Goal: Task Accomplishment & Management: Manage account settings

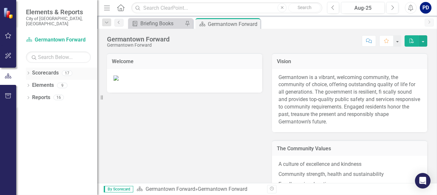
click at [29, 72] on icon at bounding box center [29, 73] width 2 height 3
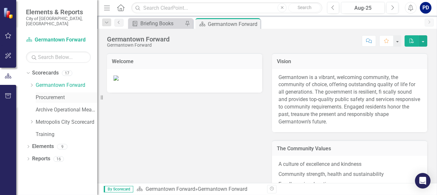
click at [52, 94] on link "Procurement" at bounding box center [67, 97] width 62 height 7
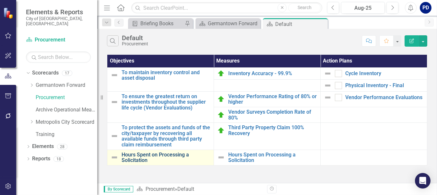
click at [137, 154] on link "Hours Spent on Processing a Solicitation" at bounding box center [166, 157] width 89 height 11
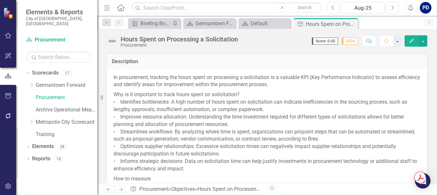
click at [203, 40] on div "Hours Spent on Processing a Solicitation" at bounding box center [179, 39] width 117 height 7
click at [425, 39] on button "button" at bounding box center [423, 40] width 8 height 11
click at [410, 40] on icon "Edit" at bounding box center [412, 41] width 6 height 5
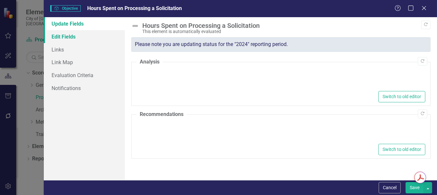
click at [68, 38] on link "Edit Fields" at bounding box center [84, 36] width 81 height 13
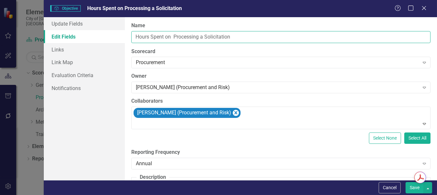
click at [239, 37] on input "Hours Spent on Processing a Solicitation" at bounding box center [280, 37] width 299 height 12
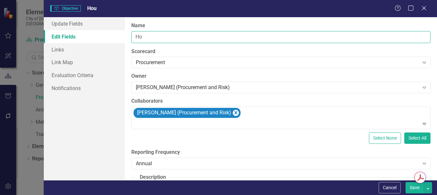
type input "H"
click at [182, 38] on input "Identify bottlenecks" at bounding box center [280, 37] width 299 height 12
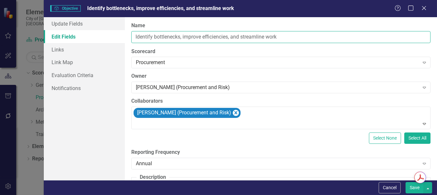
click at [228, 37] on input "Identify bottlenecks, improve efficiencies, and streamline work" at bounding box center [280, 37] width 299 height 12
click at [280, 38] on input "Identify bottlenecks, streamline work flow, and streamline work" at bounding box center [280, 37] width 299 height 12
type input "Identify bottlenecks, streamline work flow, and improve resource allocation"
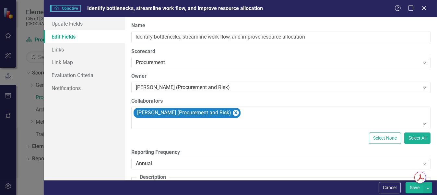
click at [413, 187] on button "Save" at bounding box center [415, 187] width 18 height 11
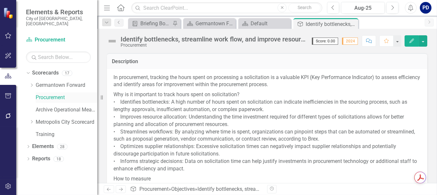
click at [46, 94] on link "Procurement" at bounding box center [67, 97] width 62 height 7
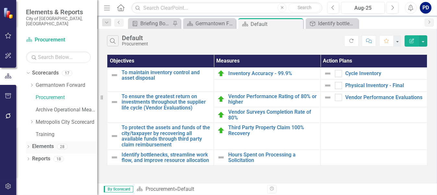
click at [28, 146] on icon "Dropdown" at bounding box center [28, 148] width 5 height 4
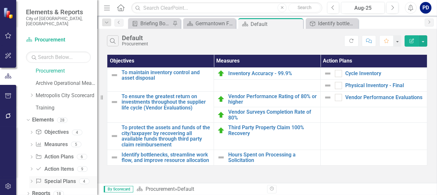
click at [52, 178] on link "Special Plan Special Plans" at bounding box center [55, 181] width 40 height 7
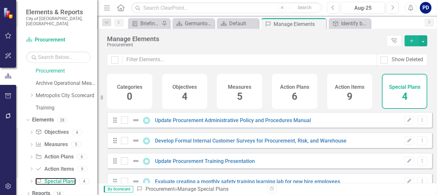
checkbox input "false"
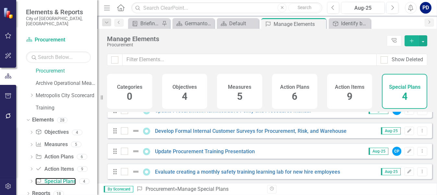
scroll to position [15, 0]
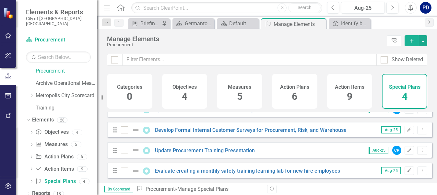
click at [411, 40] on icon "Add" at bounding box center [412, 41] width 6 height 5
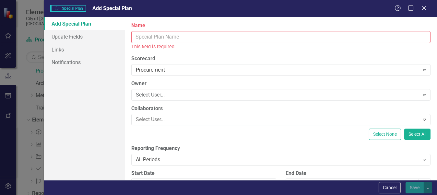
click at [192, 36] on input "Name" at bounding box center [280, 37] width 299 height 12
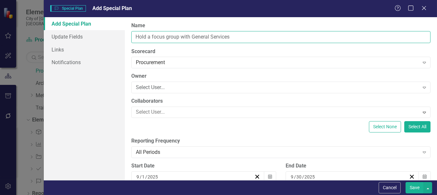
scroll to position [32, 0]
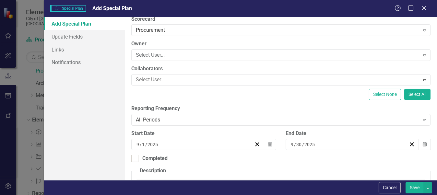
type input "Hold a focus group with General Services"
click at [296, 144] on input "30" at bounding box center [299, 144] width 6 height 6
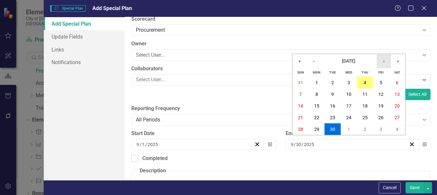
click at [382, 61] on button "›" at bounding box center [384, 61] width 14 height 14
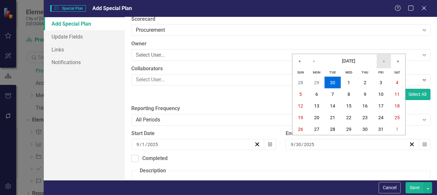
click at [382, 61] on button "›" at bounding box center [384, 61] width 14 height 14
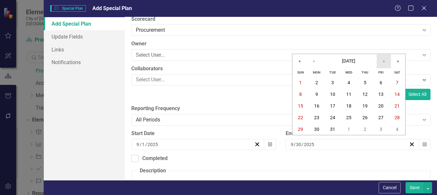
click at [382, 61] on button "›" at bounding box center [384, 61] width 14 height 14
click at [332, 129] on abbr "30" at bounding box center [332, 129] width 5 height 5
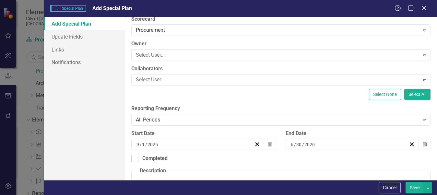
click at [413, 188] on button "Save" at bounding box center [415, 187] width 18 height 11
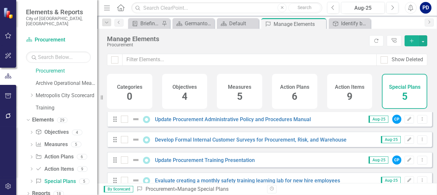
scroll to position [0, 0]
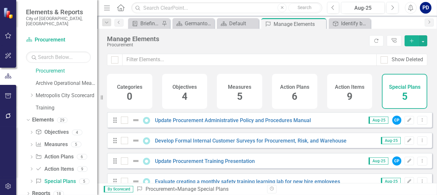
drag, startPoint x: 422, startPoint y: 0, endPoint x: 306, endPoint y: 51, distance: 126.6
click at [306, 51] on div "Manage Elements Procurement Refresh Tree Explorer Add" at bounding box center [267, 41] width 340 height 25
